Goal: Transaction & Acquisition: Purchase product/service

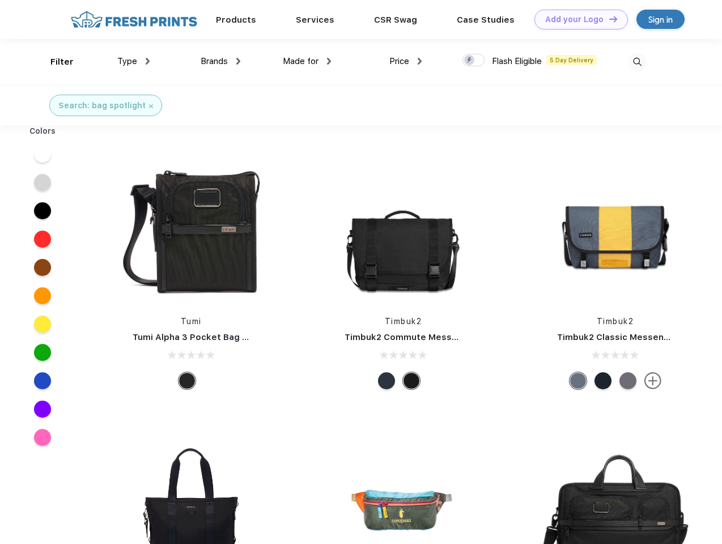
click at [577, 19] on link "Add your Logo Design Tool" at bounding box center [580, 20] width 93 height 20
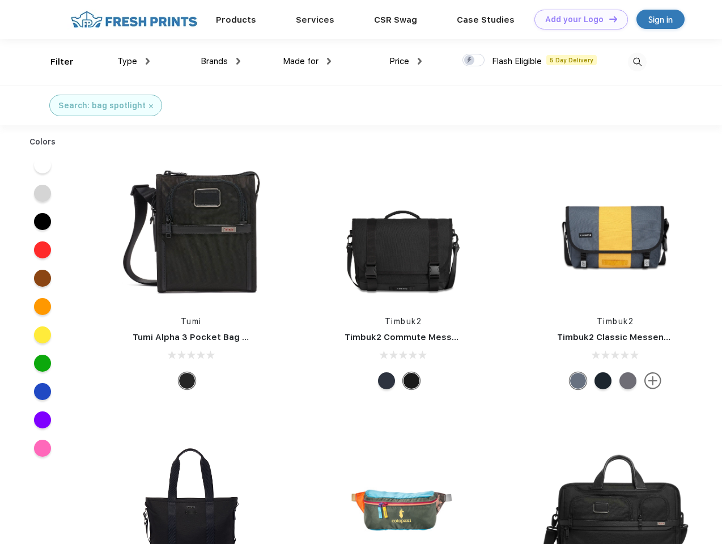
click at [0, 0] on div "Design Tool" at bounding box center [0, 0] width 0 height 0
click at [608, 19] on link "Add your Logo Design Tool" at bounding box center [580, 20] width 93 height 20
click at [54, 62] on div "Filter" at bounding box center [61, 62] width 23 height 13
click at [134, 61] on span "Type" at bounding box center [127, 61] width 20 height 10
click at [220, 61] on span "Brands" at bounding box center [214, 61] width 27 height 10
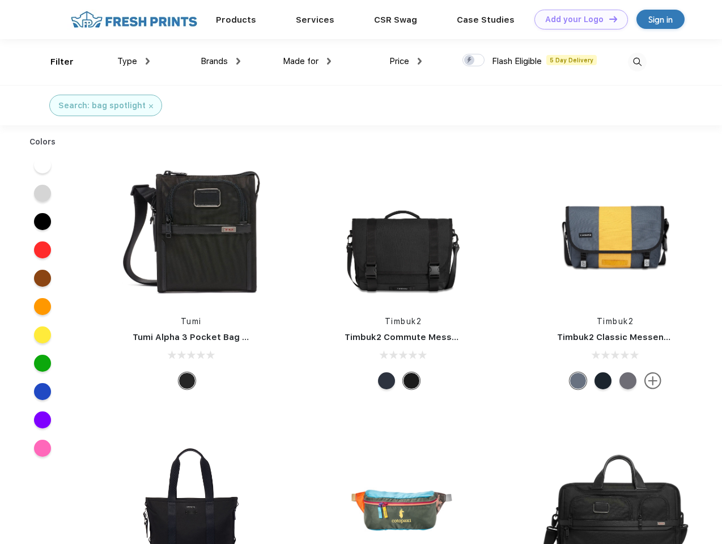
click at [307, 61] on span "Made for" at bounding box center [301, 61] width 36 height 10
click at [406, 61] on span "Price" at bounding box center [399, 61] width 20 height 10
click at [474, 61] on div at bounding box center [473, 60] width 22 height 12
click at [470, 61] on input "checkbox" at bounding box center [465, 56] width 7 height 7
click at [637, 62] on img at bounding box center [637, 62] width 19 height 19
